Goal: Transaction & Acquisition: Purchase product/service

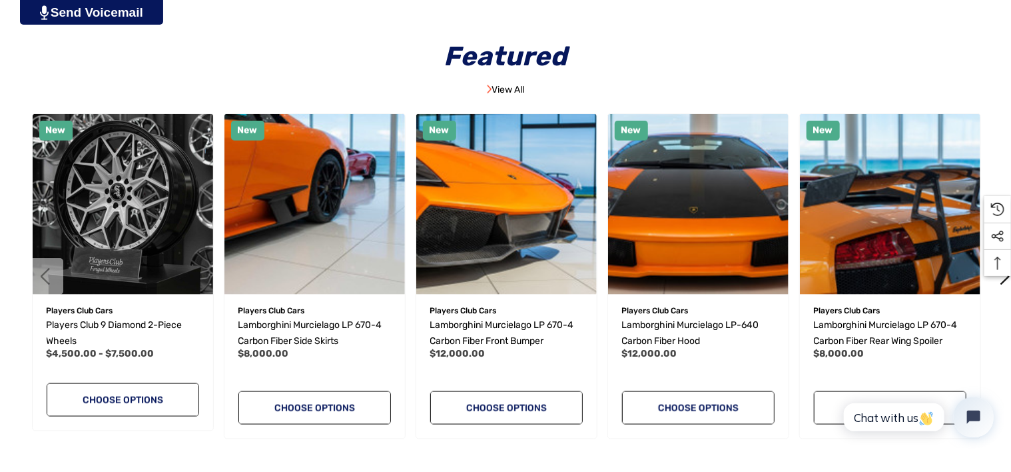
scroll to position [760, 0]
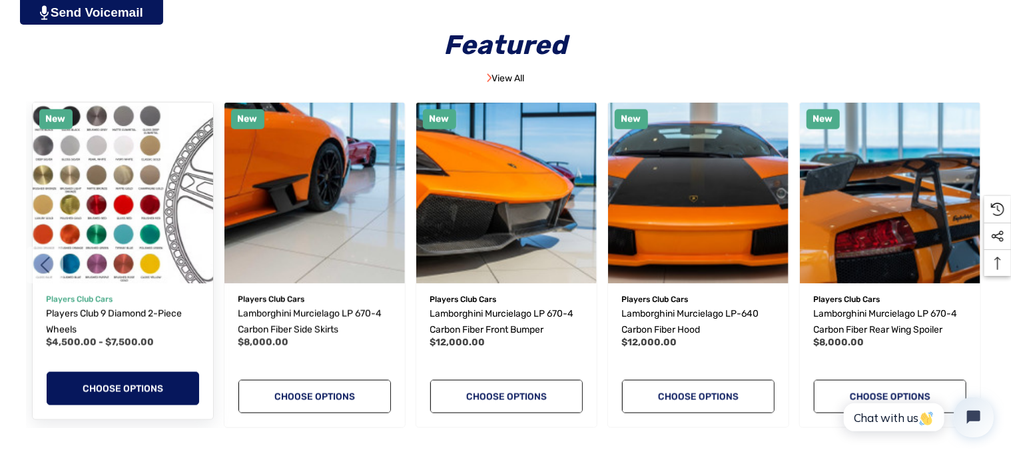
click at [108, 394] on link "Choose Options" at bounding box center [123, 388] width 153 height 33
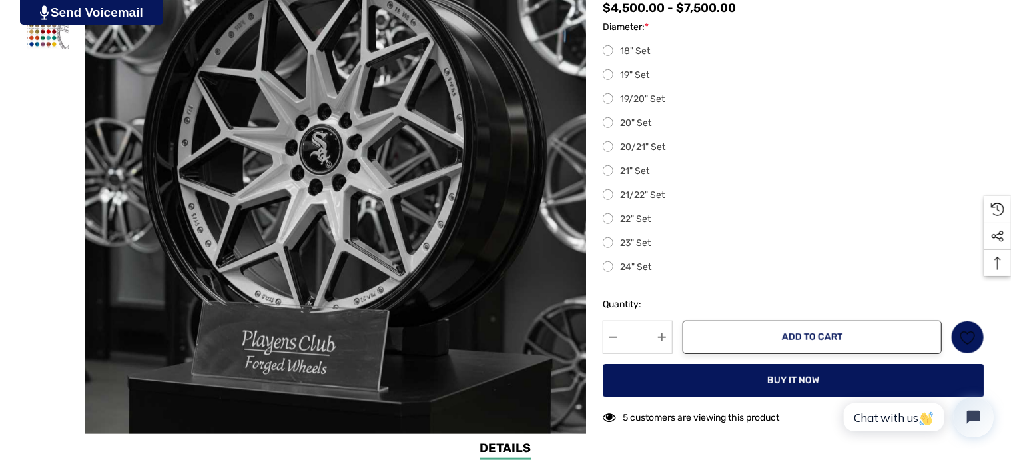
scroll to position [402, 0]
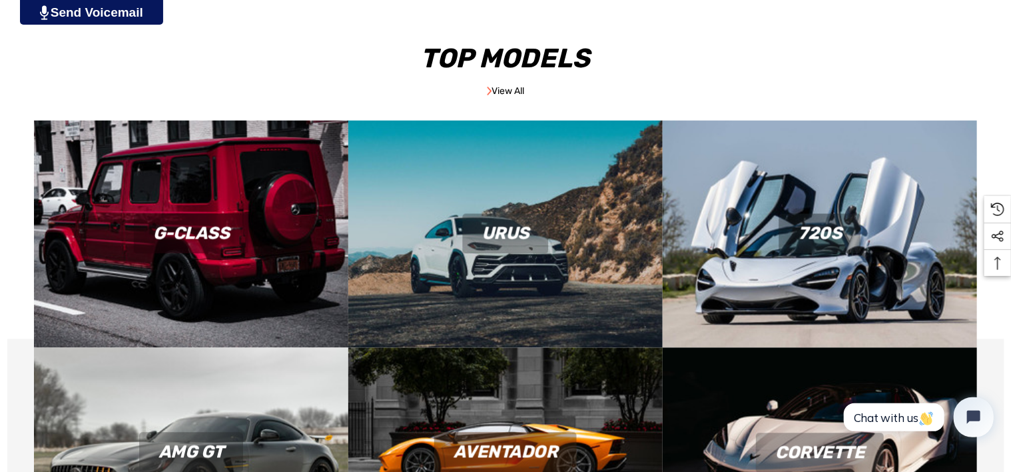
scroll to position [1205, 0]
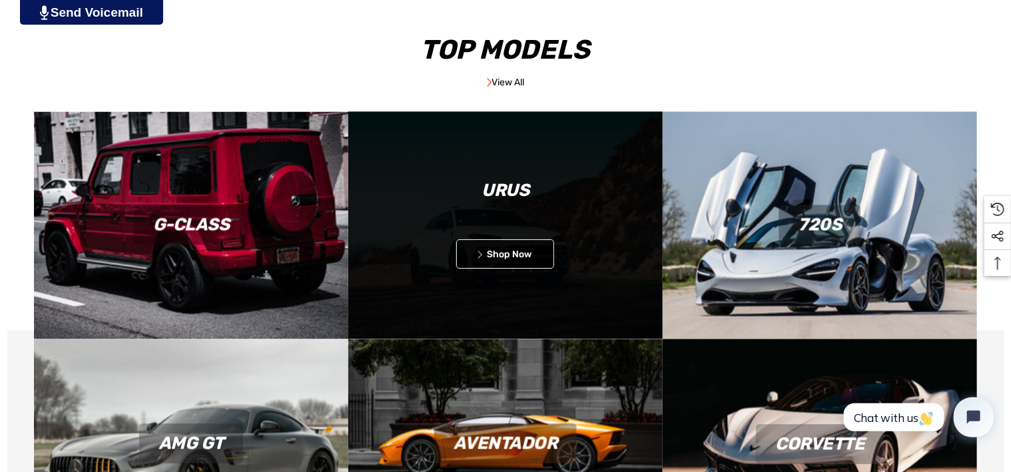
click at [471, 251] on img at bounding box center [505, 225] width 314 height 227
click at [507, 257] on link "Icon arrow left Icon arrow left Shop Now" at bounding box center [505, 254] width 98 height 29
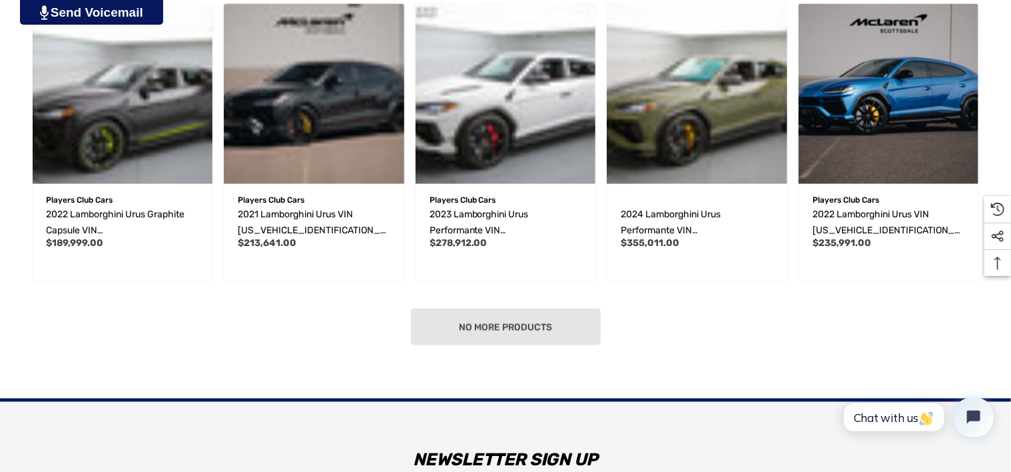
scroll to position [997, 0]
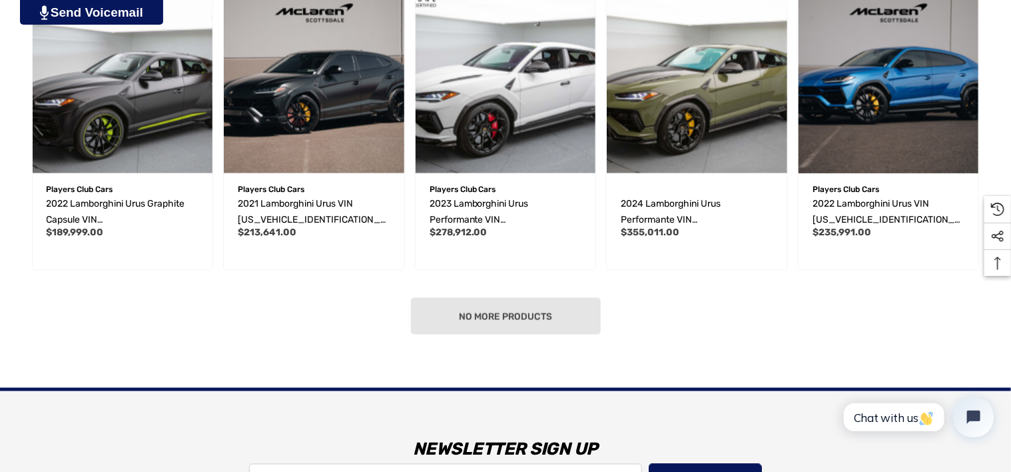
click at [496, 321] on div "No more products" at bounding box center [506, 316] width 958 height 37
click at [514, 320] on div "No more products" at bounding box center [506, 316] width 958 height 37
click at [496, 306] on div "No more products" at bounding box center [506, 316] width 958 height 37
click at [504, 316] on div "No more products" at bounding box center [506, 316] width 958 height 37
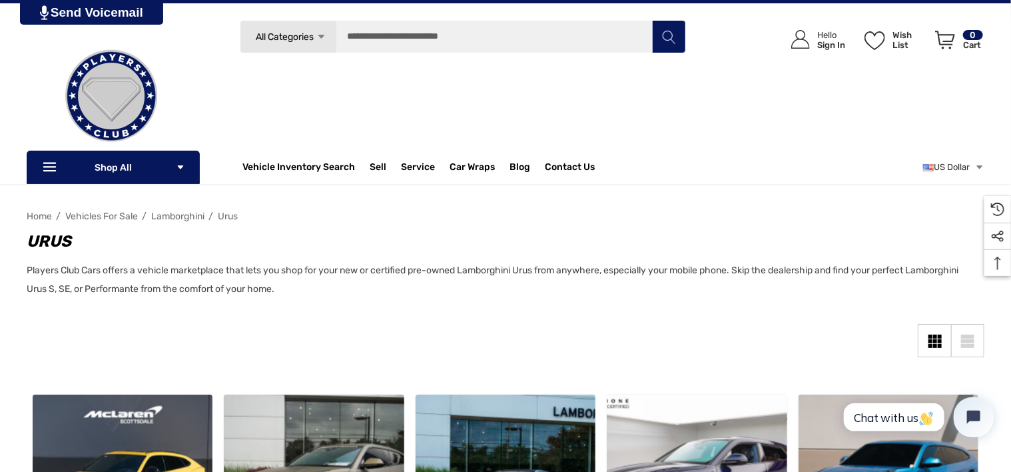
scroll to position [0, 0]
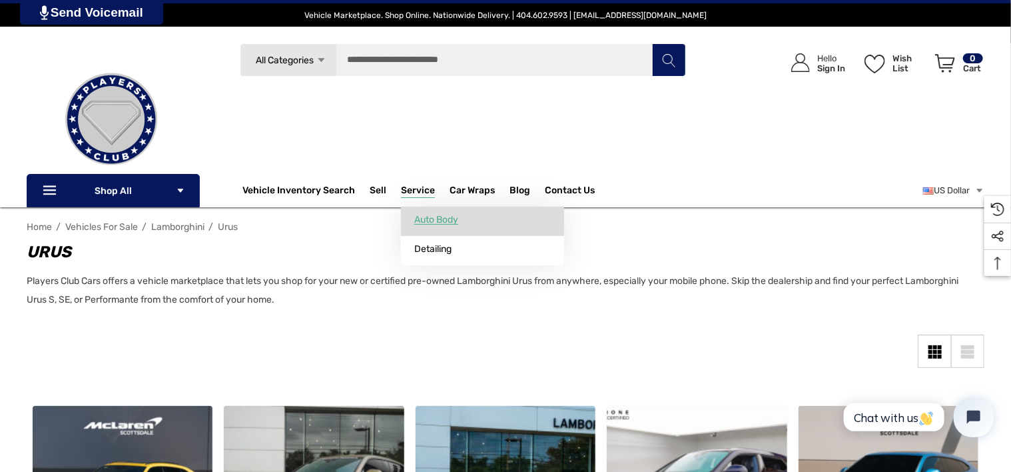
click at [430, 220] on span "Auto Body" at bounding box center [436, 220] width 44 height 12
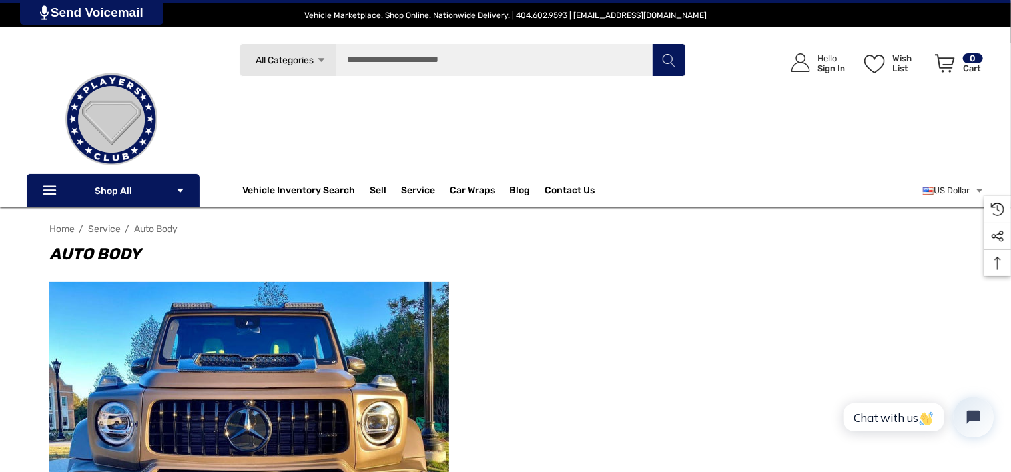
click at [430, 220] on nav "Home Service Auto Body" at bounding box center [505, 228] width 913 height 23
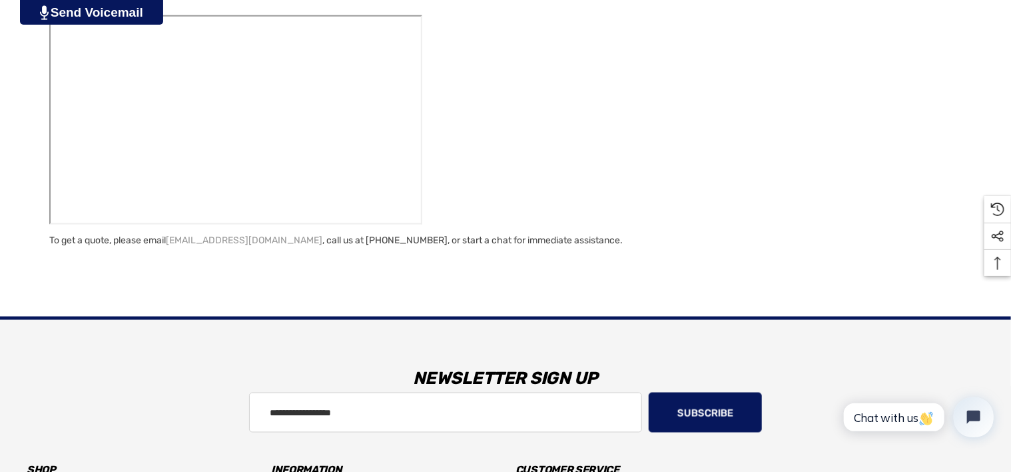
scroll to position [906, 0]
